Goal: Information Seeking & Learning: Understand process/instructions

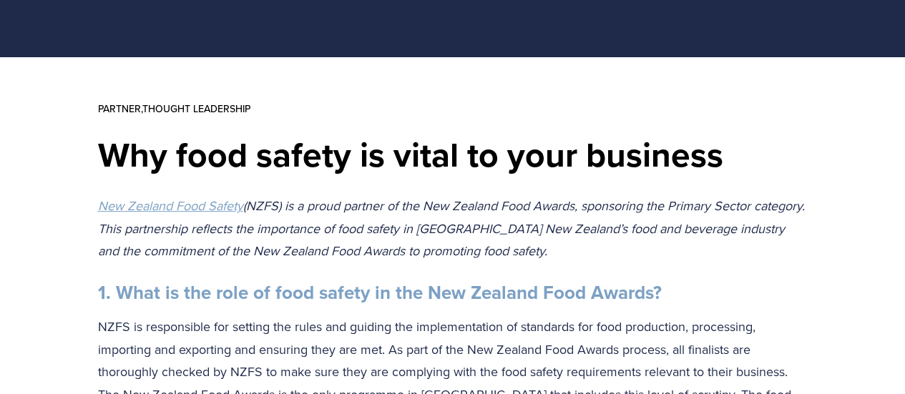
scroll to position [143, 0]
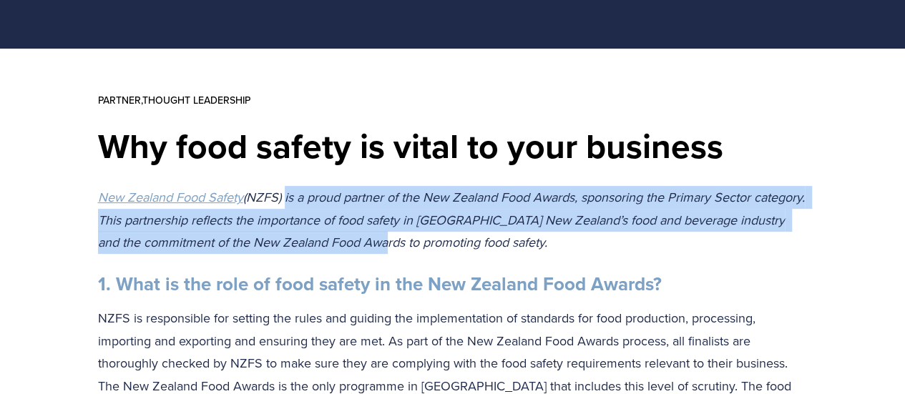
drag, startPoint x: 285, startPoint y: 202, endPoint x: 406, endPoint y: 237, distance: 125.8
click at [406, 237] on em "(NZFS) is a proud partner of the New Zealand Food Awards, sponsoring the Primar…" at bounding box center [453, 219] width 710 height 63
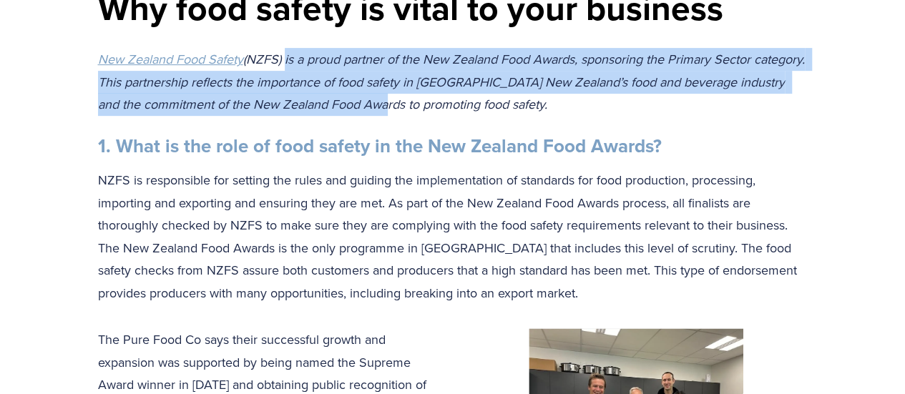
scroll to position [286, 0]
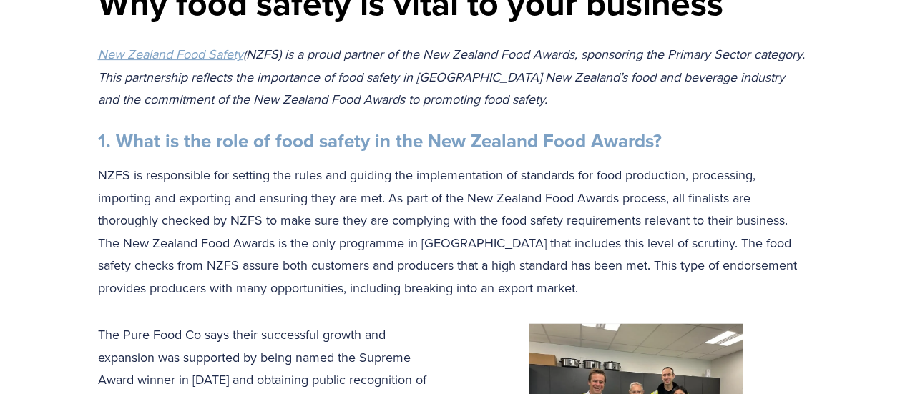
click at [416, 234] on p "NZFS is responsible for setting the rules and guiding the implementation of sta…" at bounding box center [452, 231] width 709 height 135
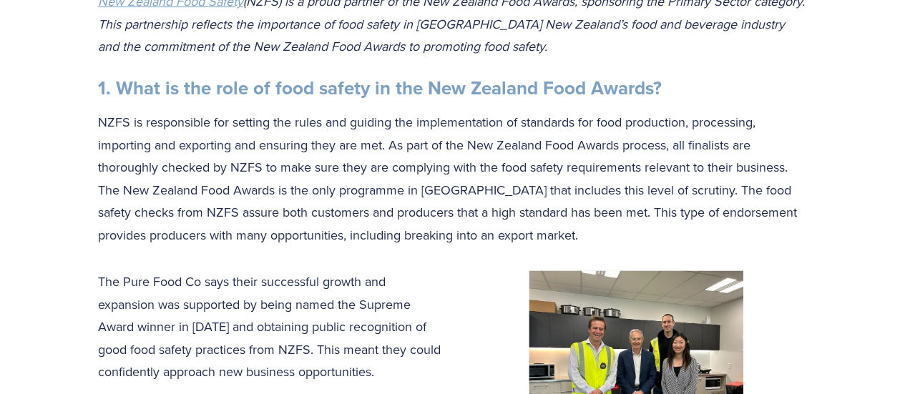
scroll to position [358, 0]
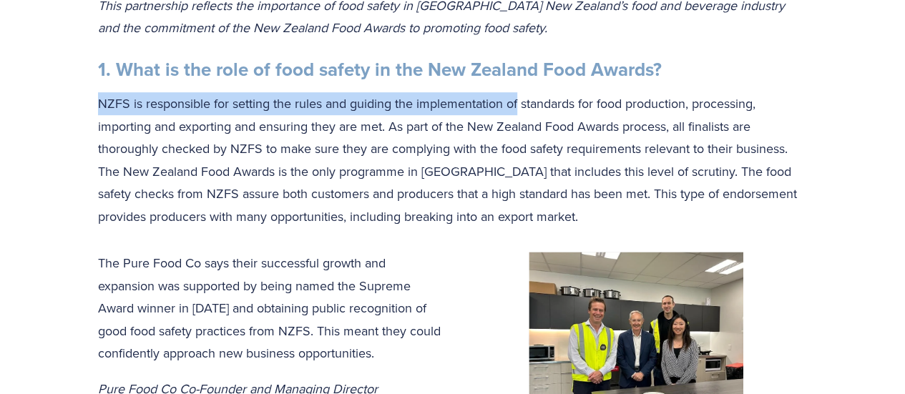
drag, startPoint x: 243, startPoint y: 103, endPoint x: 518, endPoint y: 102, distance: 275.3
click at [518, 101] on p "NZFS is responsible for setting the rules and guiding the implementation of sta…" at bounding box center [452, 159] width 709 height 135
click at [518, 102] on p "NZFS is responsible for setting the rules and guiding the implementation of sta…" at bounding box center [452, 159] width 709 height 135
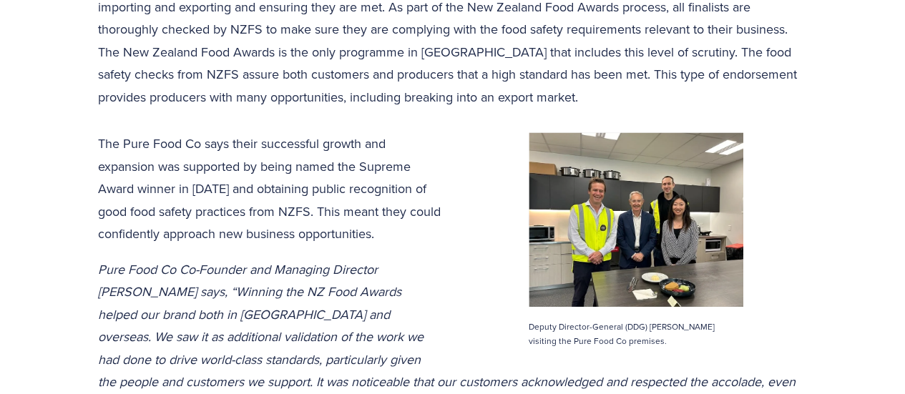
scroll to position [572, 0]
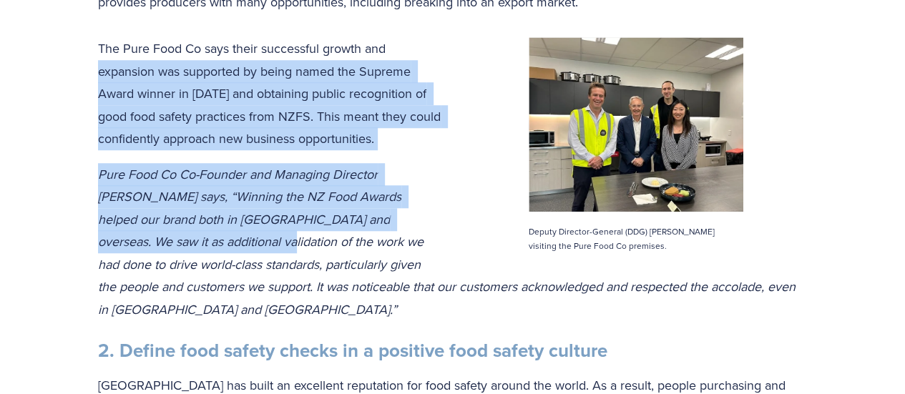
drag, startPoint x: 100, startPoint y: 69, endPoint x: 186, endPoint y: 233, distance: 185.5
click at [186, 233] on div "The Pure Food Co says their successful growth and expansion was supported by be…" at bounding box center [452, 356] width 709 height 639
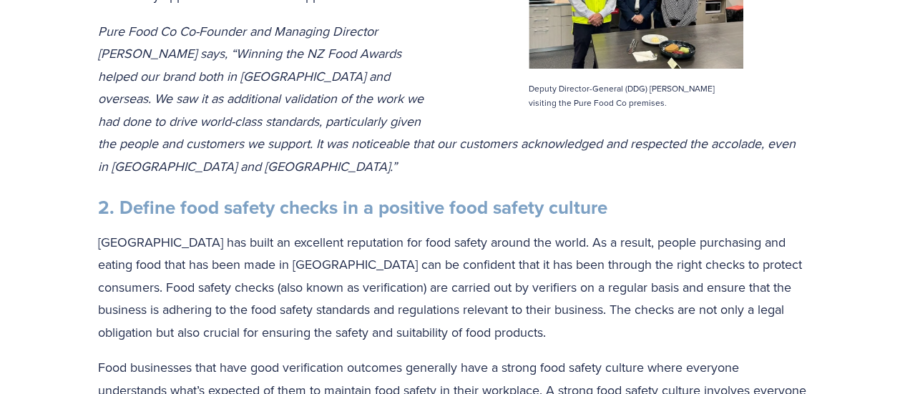
click at [350, 160] on div "The Pure Food Co says their successful growth and expansion was supported by be…" at bounding box center [452, 213] width 709 height 639
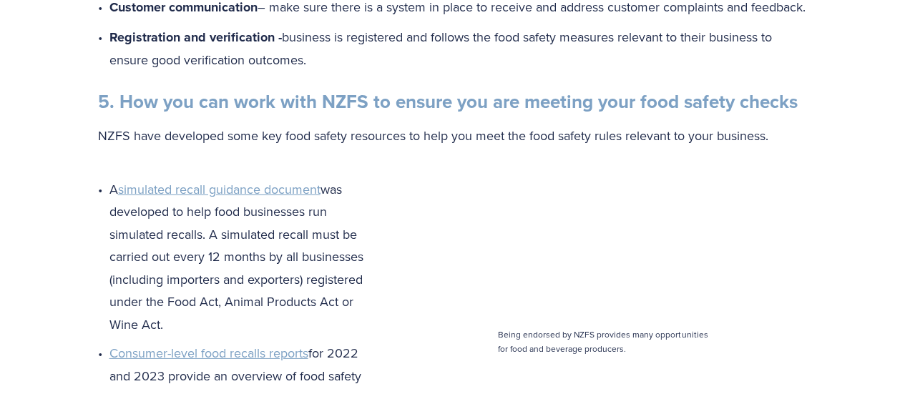
scroll to position [2145, 0]
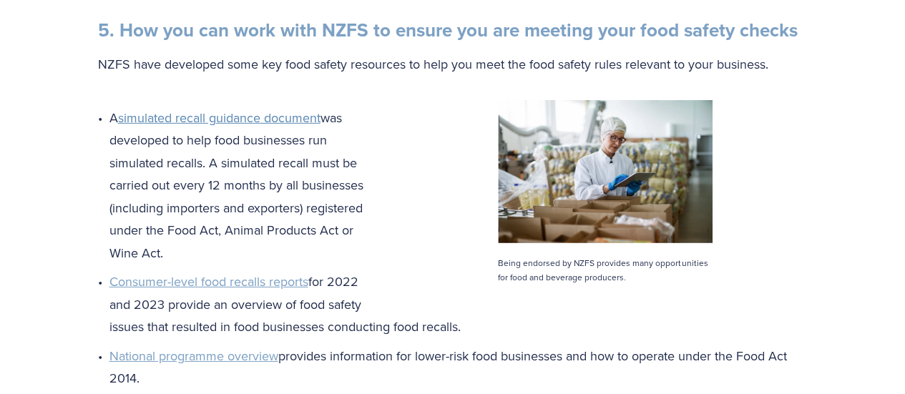
click at [265, 115] on span "simulated recall guidance document" at bounding box center [219, 118] width 202 height 18
click at [245, 111] on span "simulated recall guidance document" at bounding box center [219, 118] width 202 height 18
